Goal: Information Seeking & Learning: Learn about a topic

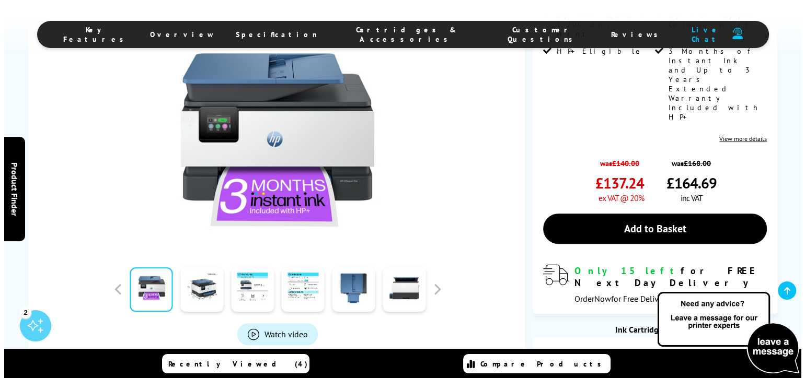
scroll to position [313, 0]
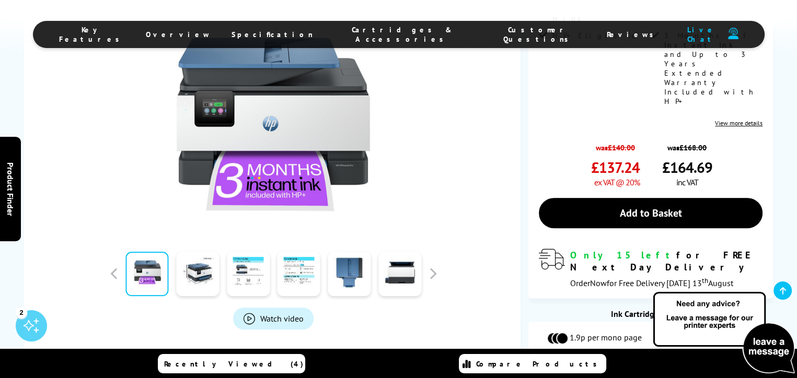
click at [280, 313] on span "Watch video" at bounding box center [281, 318] width 43 height 10
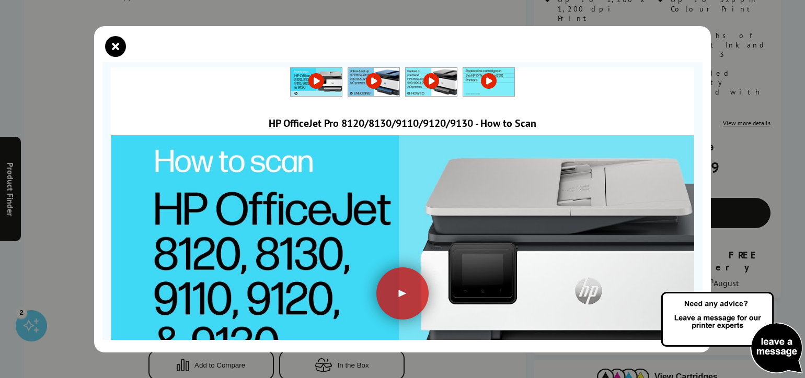
scroll to position [129, 0]
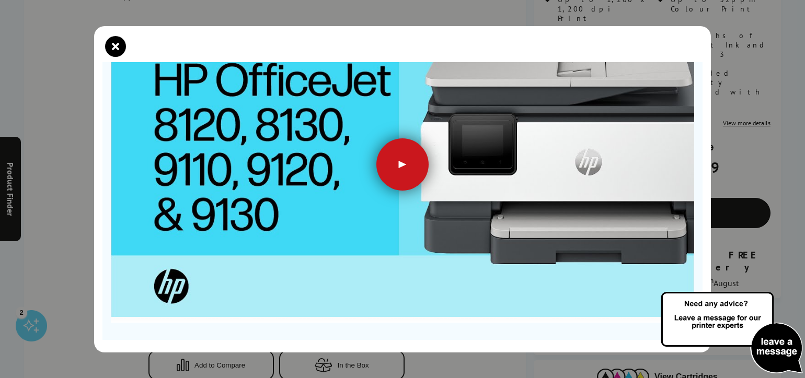
click at [391, 157] on div at bounding box center [402, 164] width 52 height 52
